Goal: Register for event/course

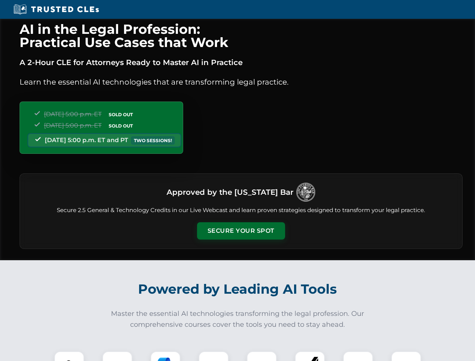
click at [241, 231] on button "Secure Your Spot" at bounding box center [241, 230] width 88 height 17
click at [69, 356] on img at bounding box center [69, 366] width 22 height 22
